Goal: Task Accomplishment & Management: Manage account settings

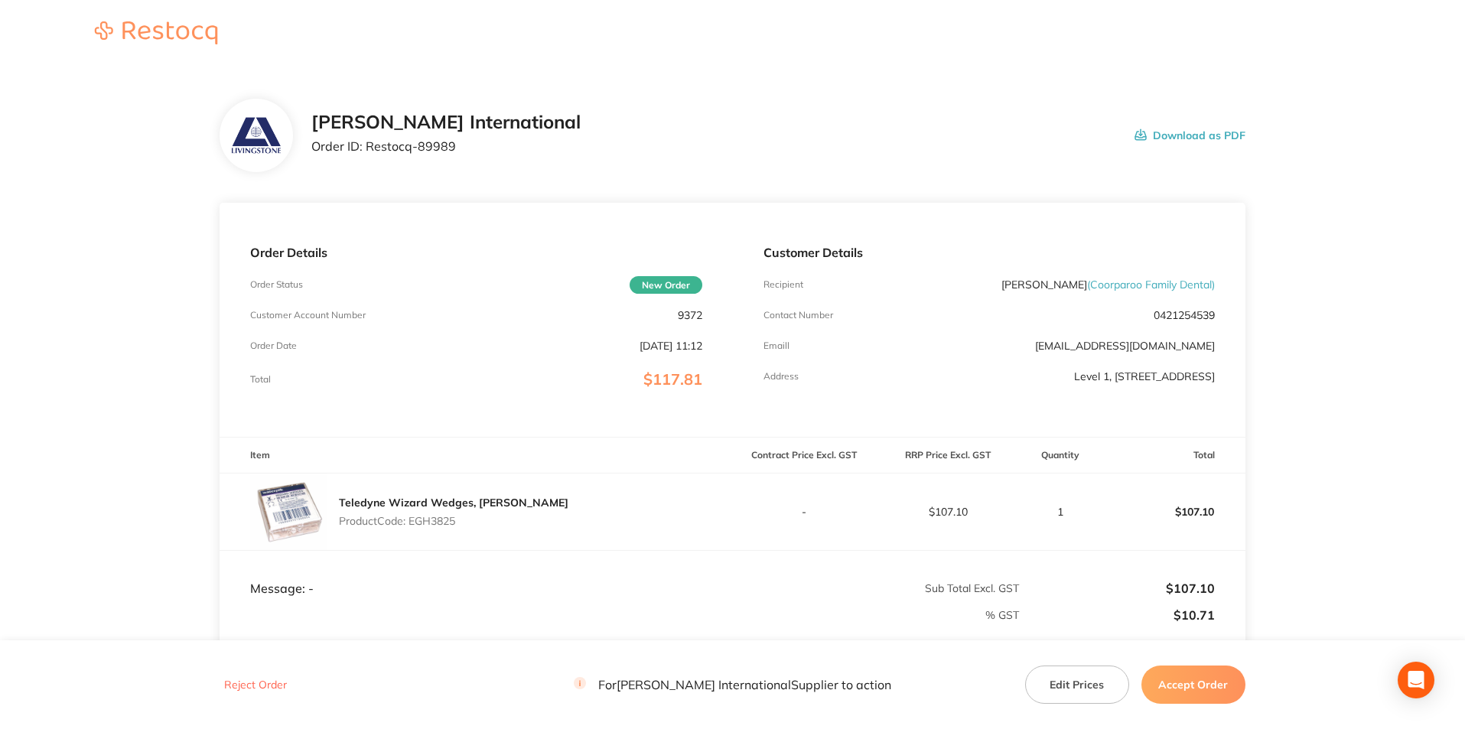
click at [524, 65] on header at bounding box center [732, 34] width 1465 height 68
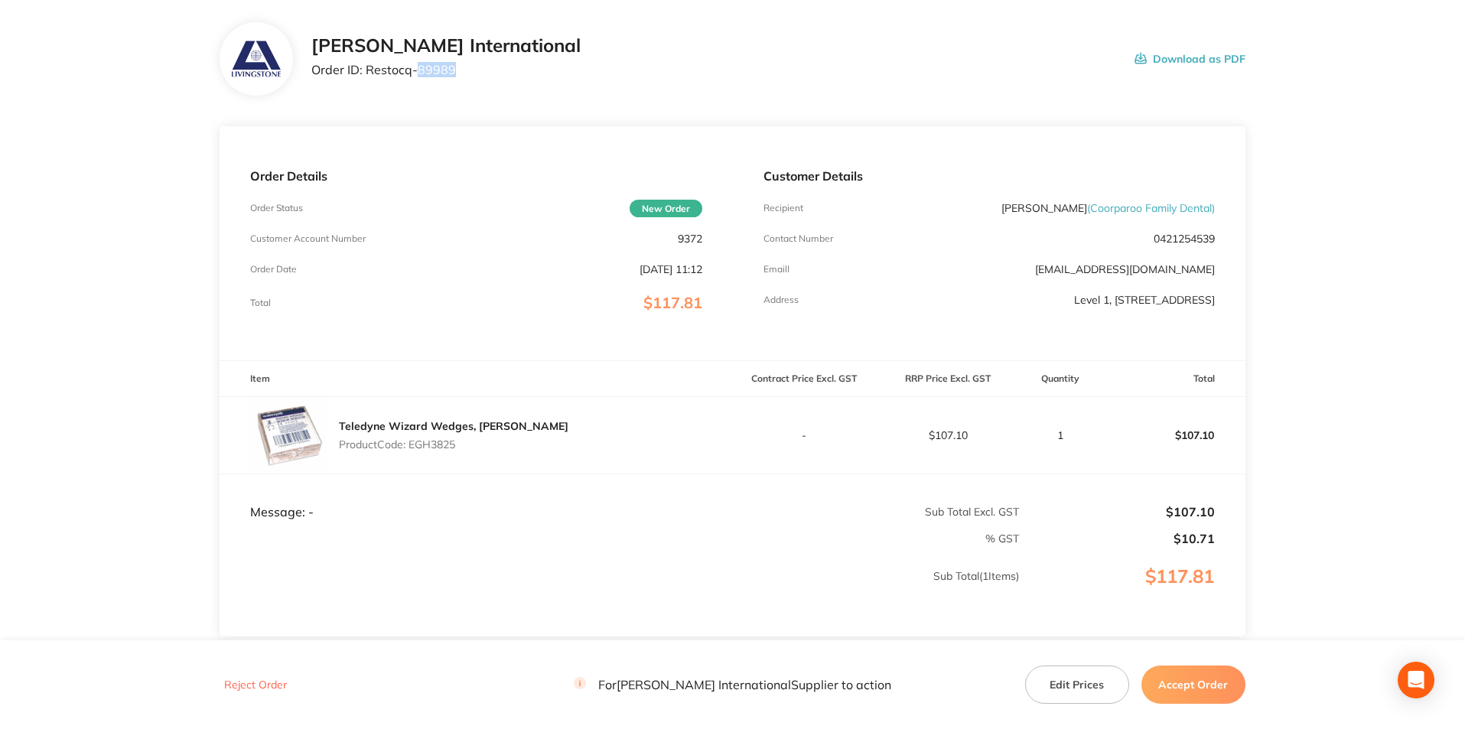
drag, startPoint x: 456, startPoint y: 67, endPoint x: 416, endPoint y: 72, distance: 40.1
click at [416, 72] on p "Order ID: Restocq- 89989" at bounding box center [445, 70] width 269 height 14
copy p "89989"
click at [440, 448] on p "Product Code: EGH3825" at bounding box center [454, 444] width 230 height 12
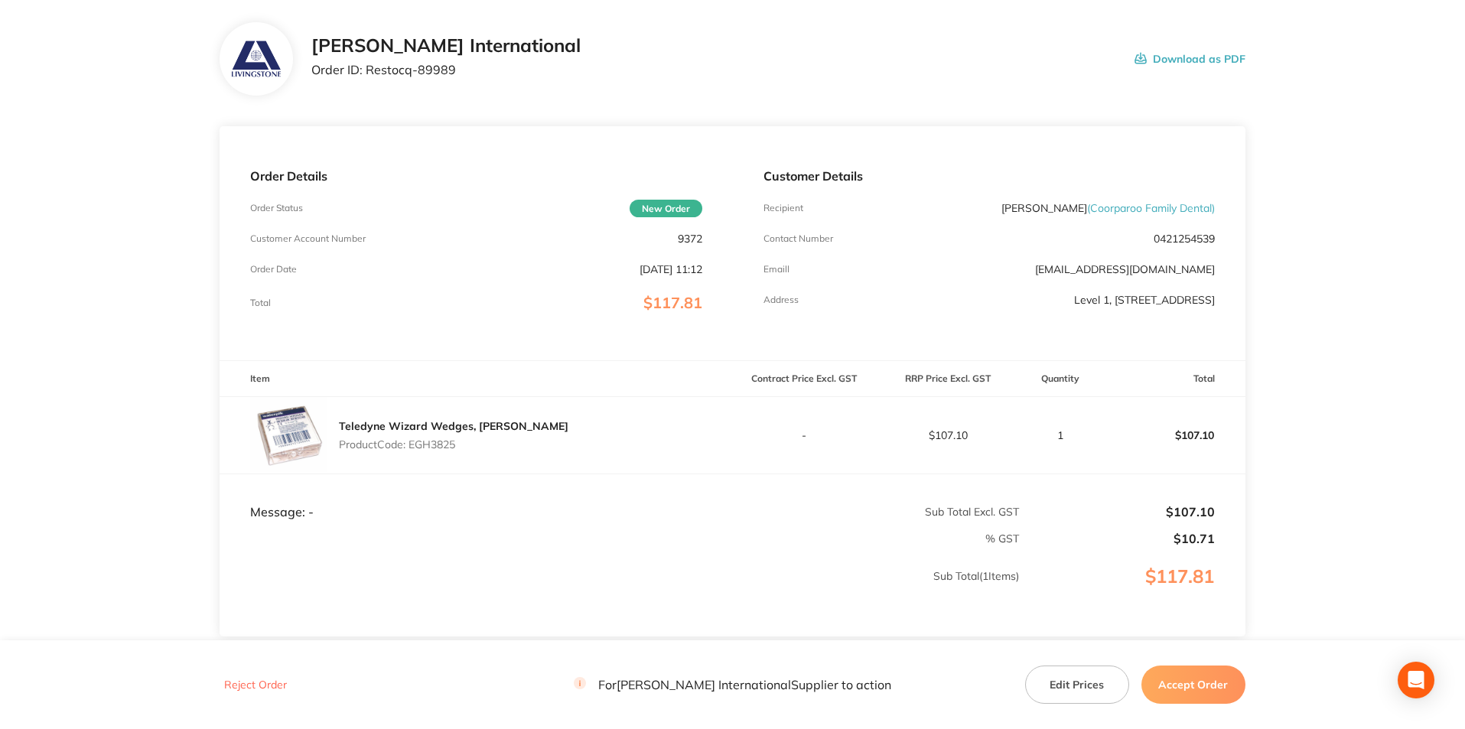
copy p "EGH3825"
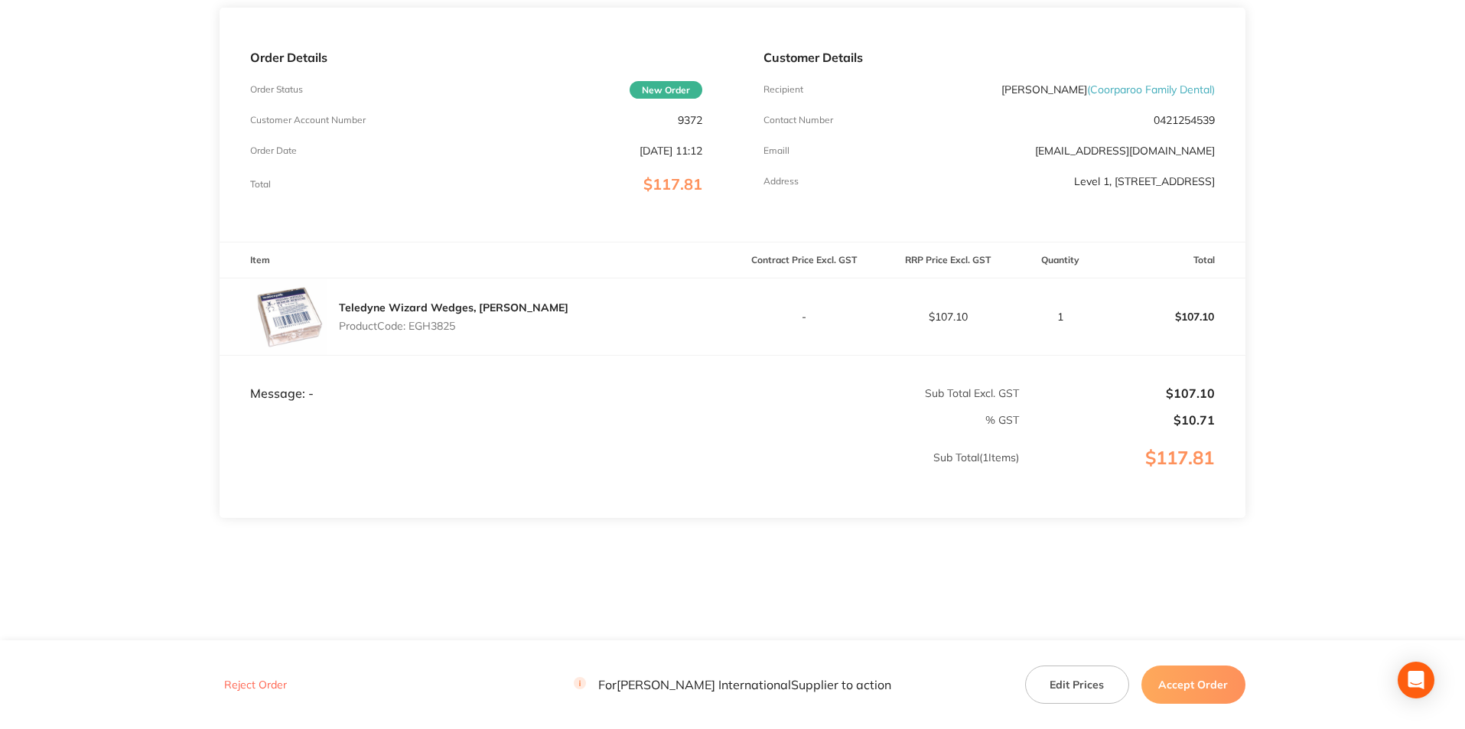
click at [1216, 680] on button "Accept Order" at bounding box center [1193, 685] width 104 height 38
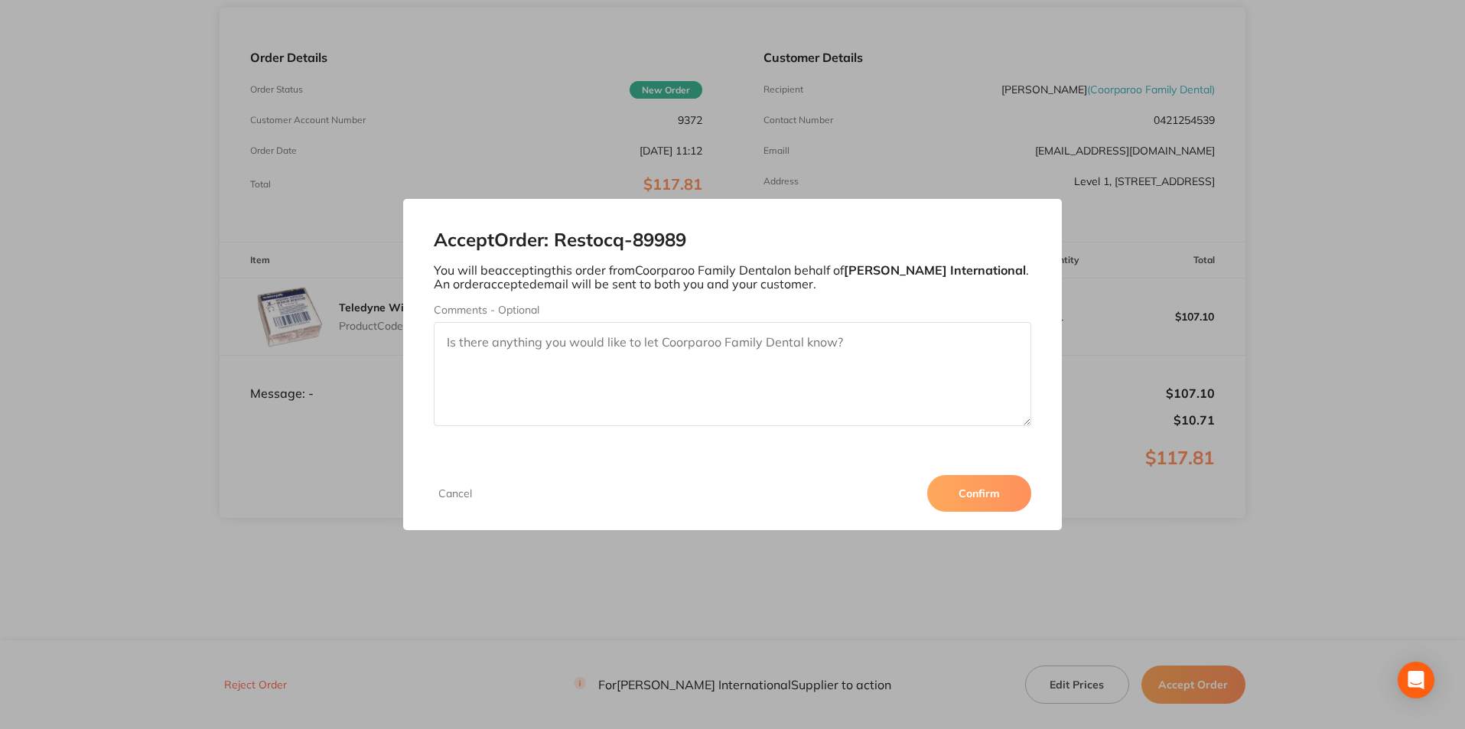
click at [956, 491] on button "Confirm" at bounding box center [979, 493] width 104 height 37
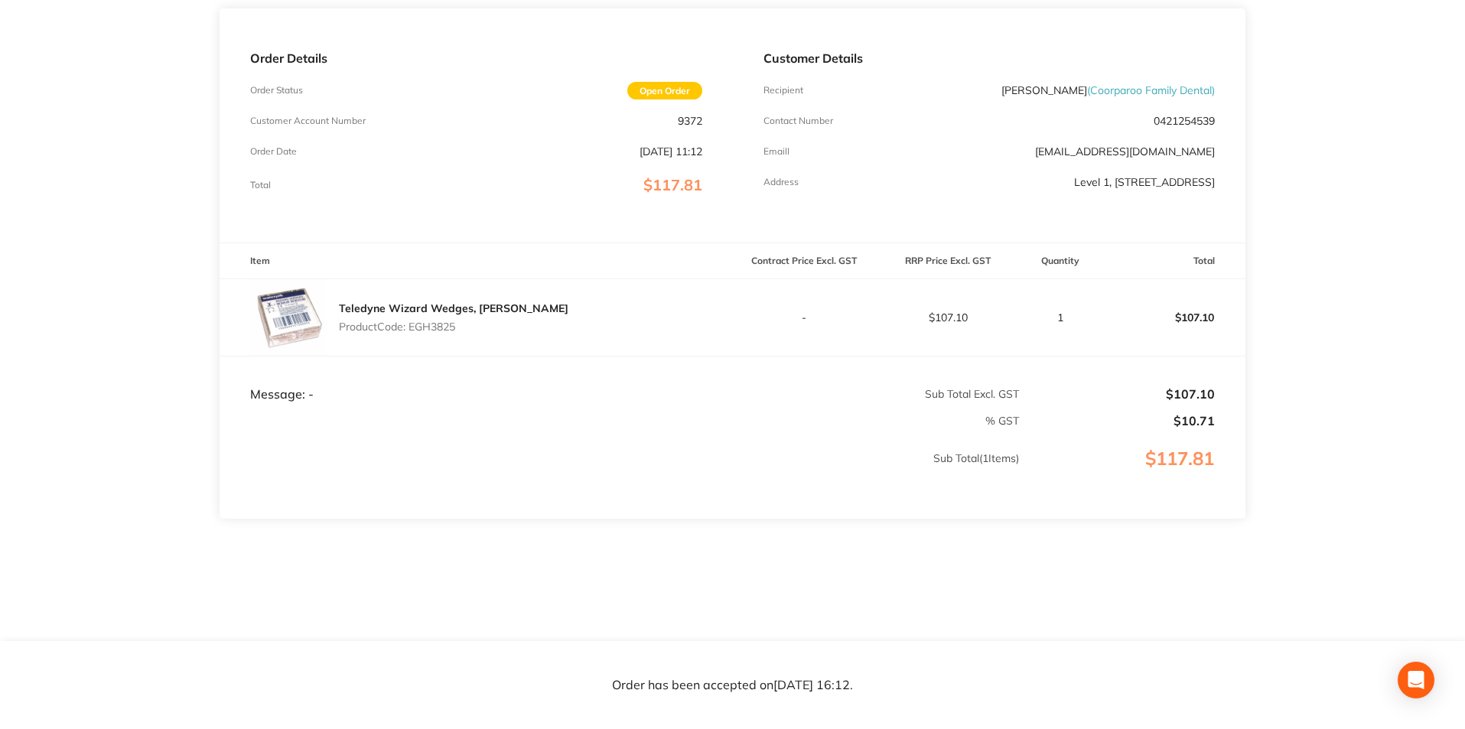
scroll to position [0, 0]
